Goal: Task Accomplishment & Management: Manage account settings

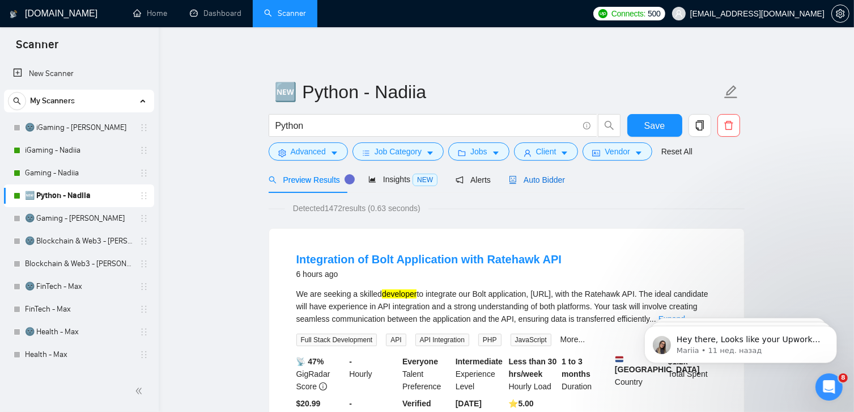
click at [545, 177] on span "Auto Bidder" at bounding box center [537, 179] width 56 height 9
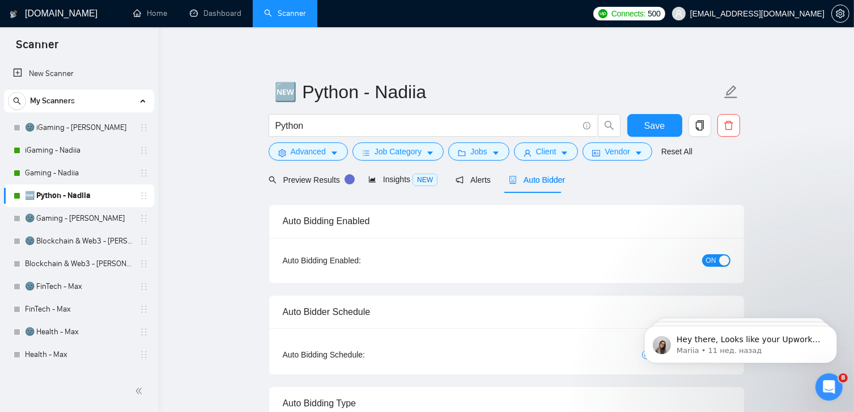
checkbox input "true"
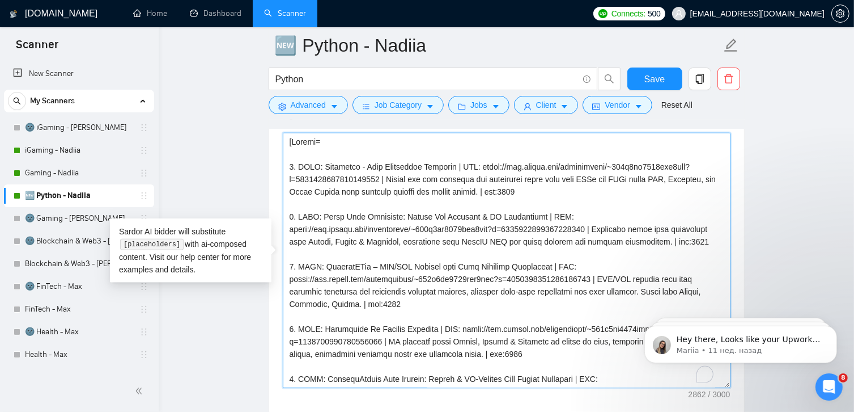
drag, startPoint x: 322, startPoint y: 353, endPoint x: 287, endPoint y: 125, distance: 230.6
click at [287, 125] on div "🆕 Python - Nadiia Python Save Advanced Job Category Jobs Client Vendor Reset Al…" at bounding box center [507, 374] width 476 height 3211
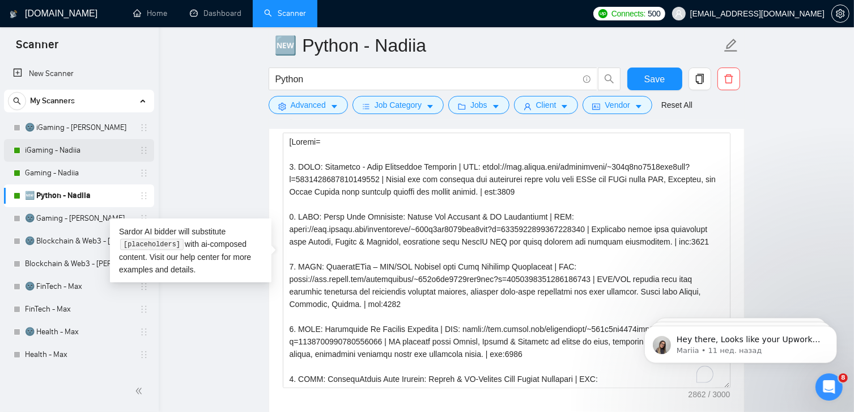
click at [74, 149] on link "iGaming - Nadiia" at bounding box center [79, 150] width 108 height 23
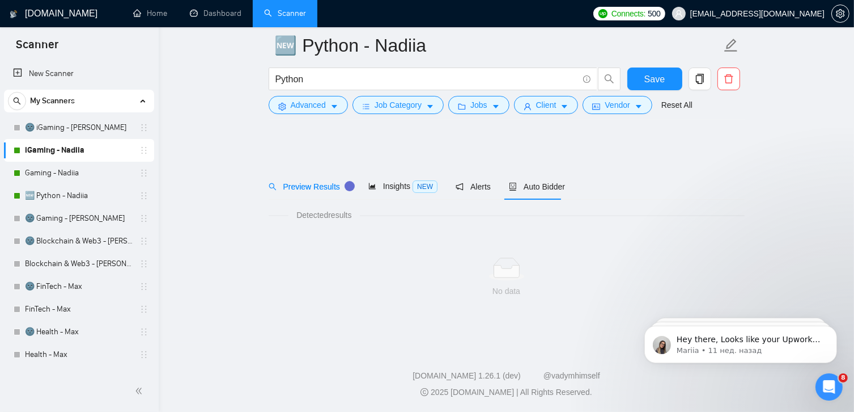
scroll to position [2, 0]
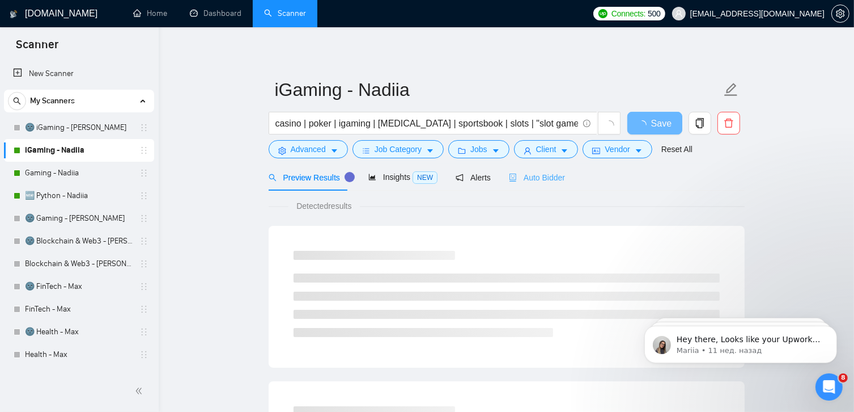
click at [534, 186] on div "Auto Bidder" at bounding box center [537, 177] width 56 height 27
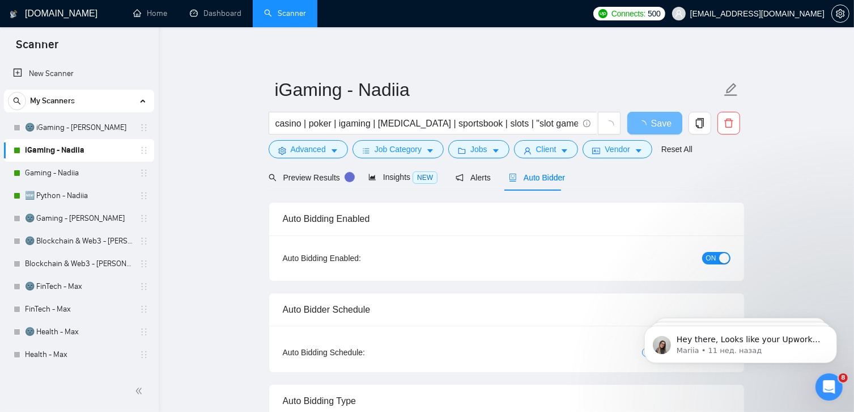
checkbox input "true"
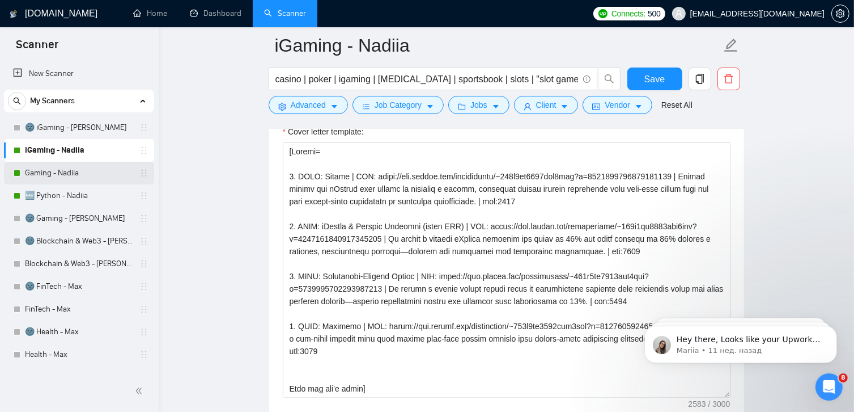
click at [75, 177] on link "Gaming - Nadiia" at bounding box center [79, 173] width 108 height 23
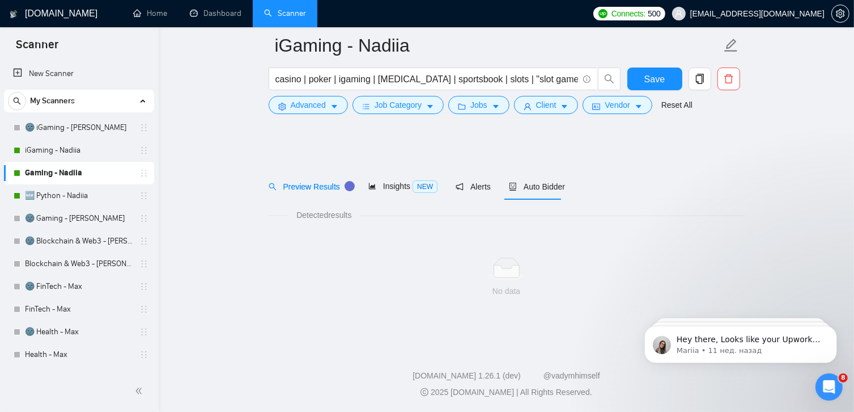
scroll to position [2, 0]
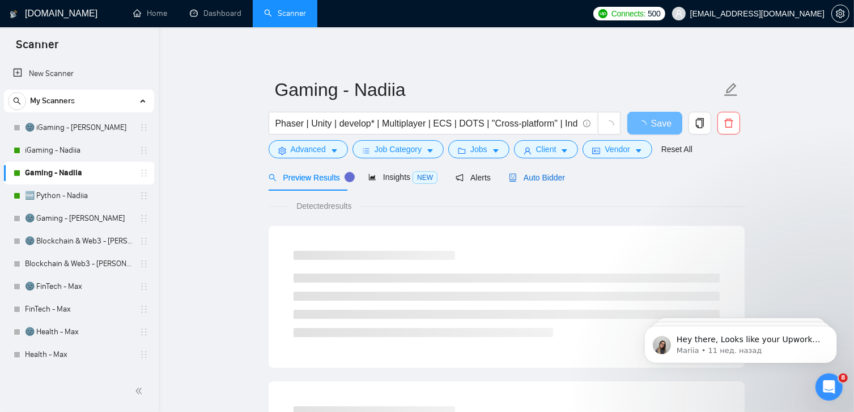
click at [537, 176] on span "Auto Bidder" at bounding box center [537, 177] width 56 height 9
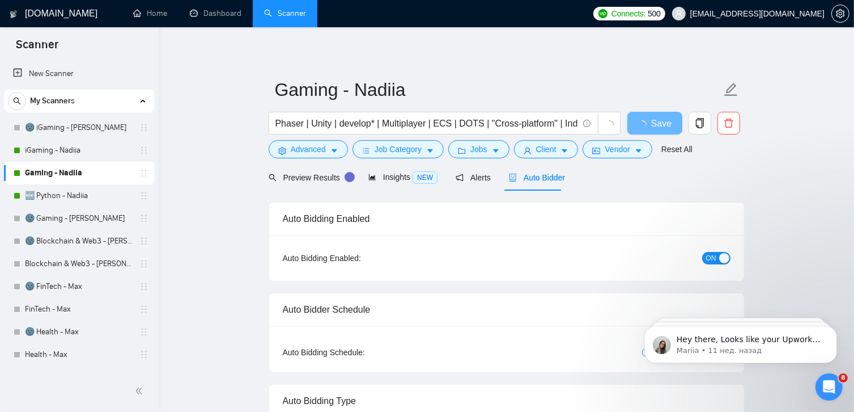
checkbox input "true"
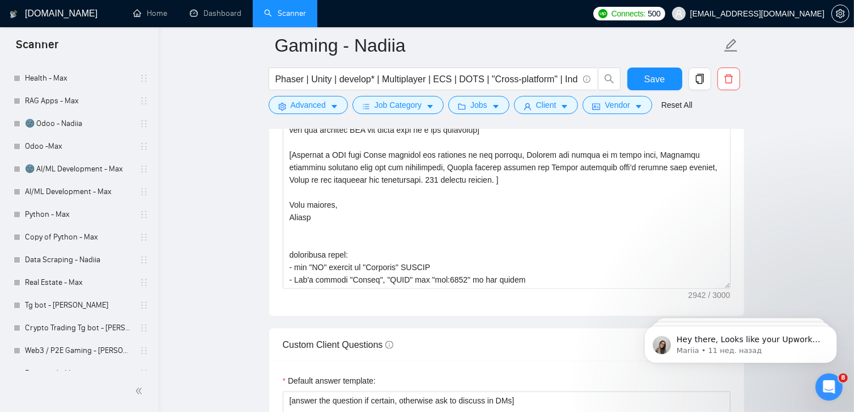
scroll to position [277, 0]
